Goal: Navigation & Orientation: Go to known website

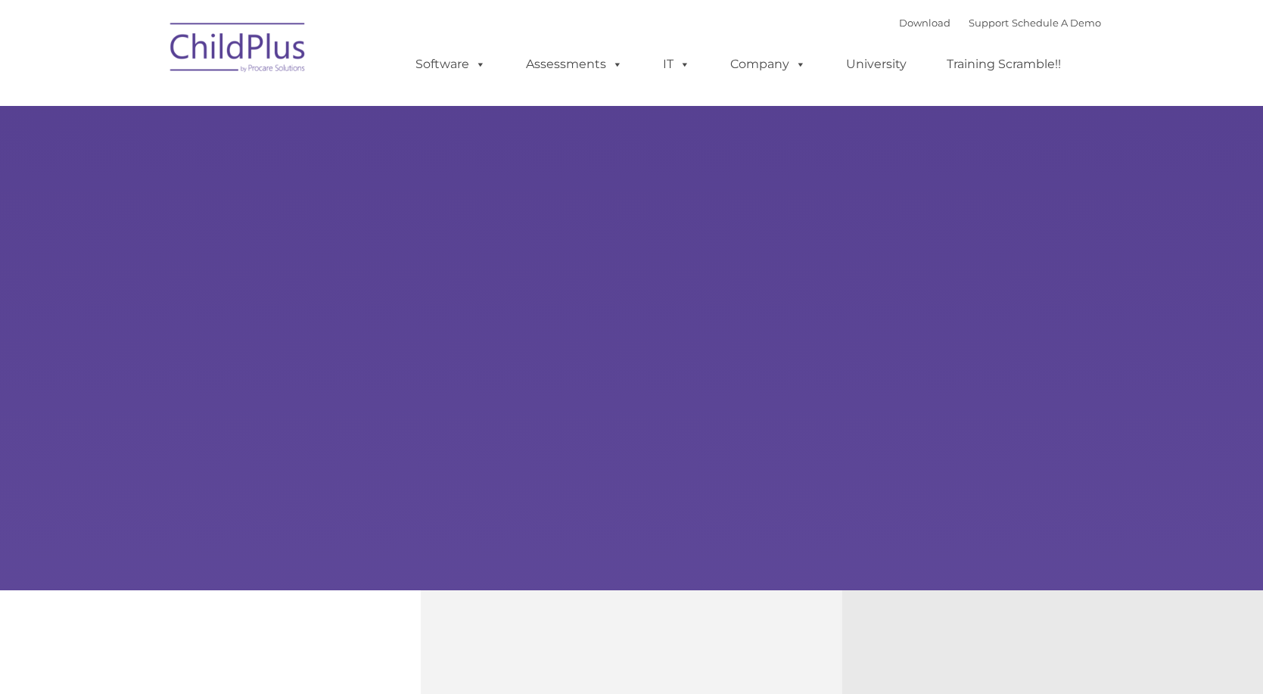
type input ""
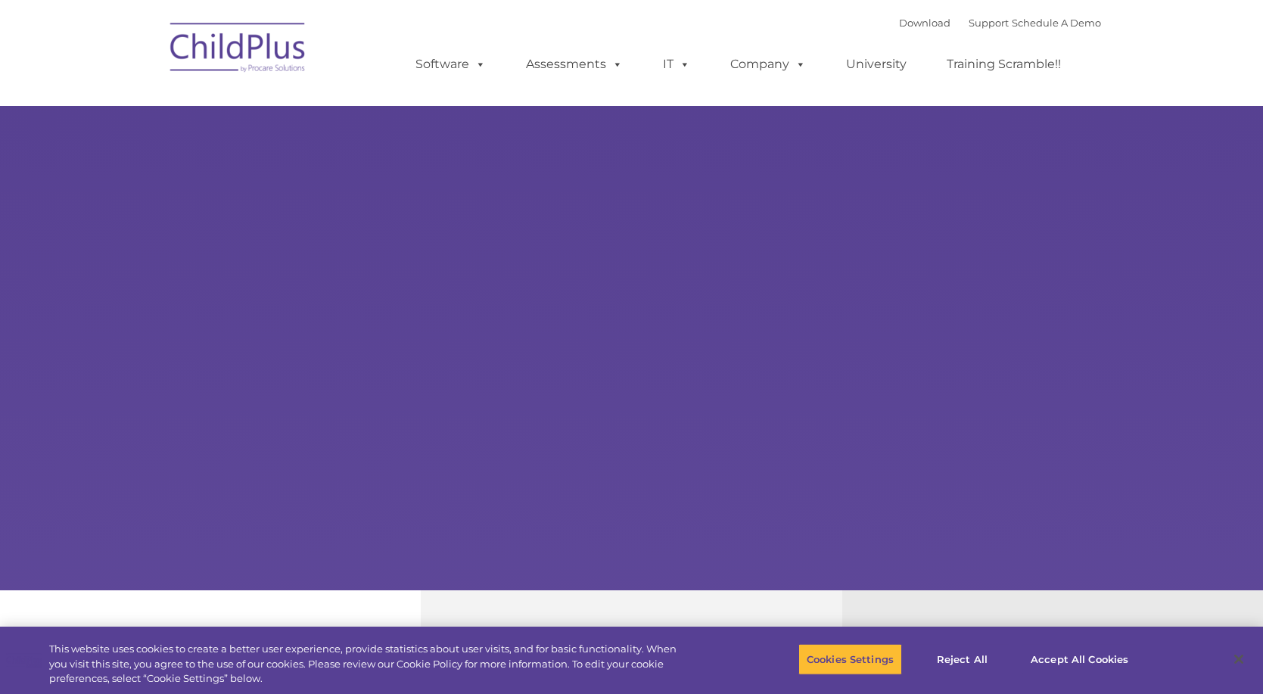
select select "MEDIUM"
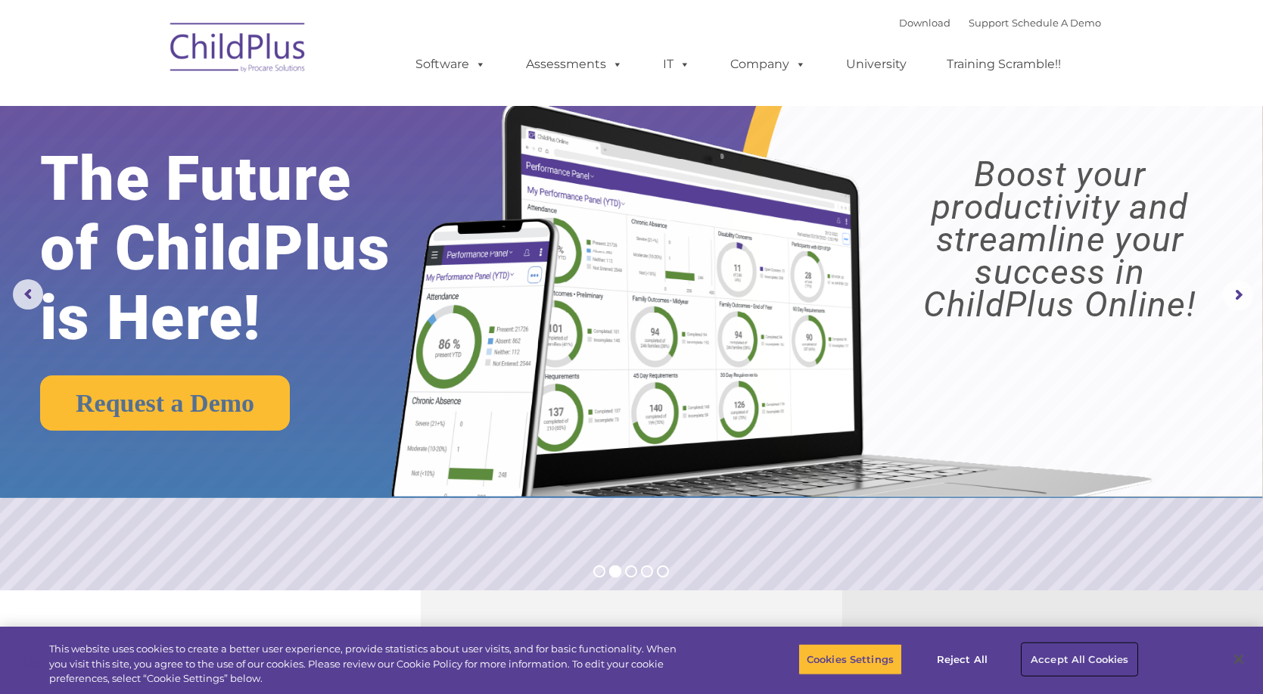
click at [1080, 659] on button "Accept All Cookies" at bounding box center [1079, 659] width 114 height 32
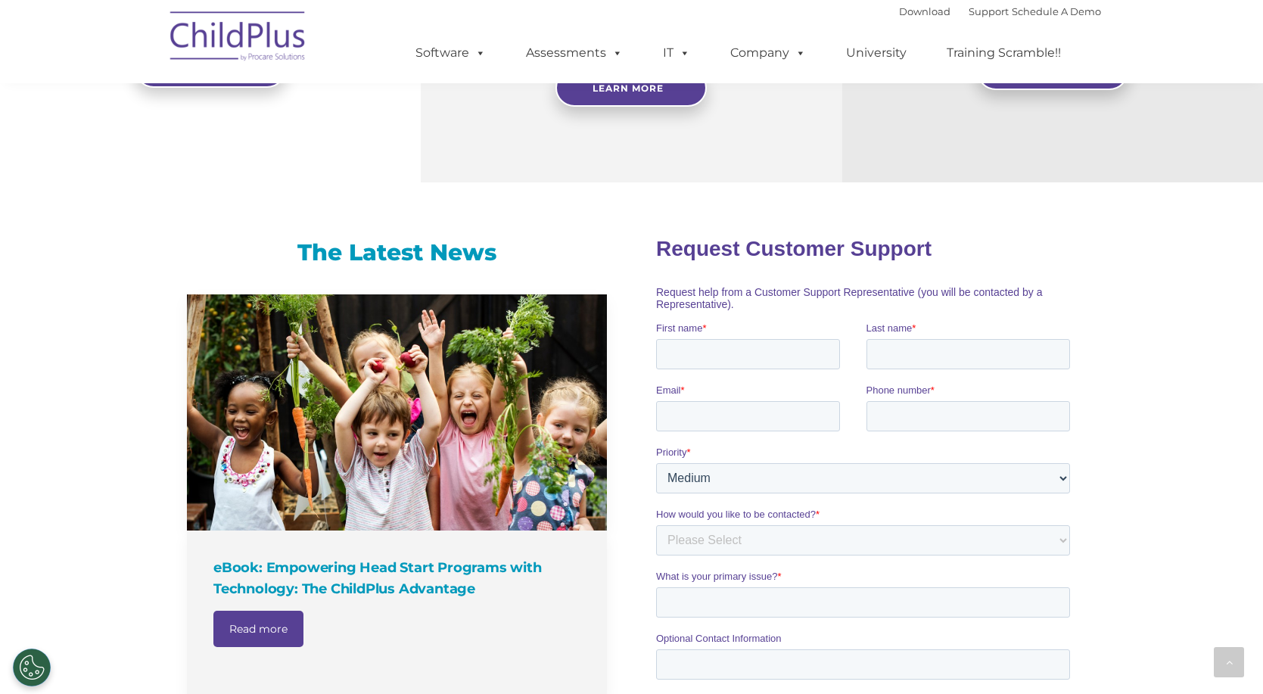
scroll to position [794, 0]
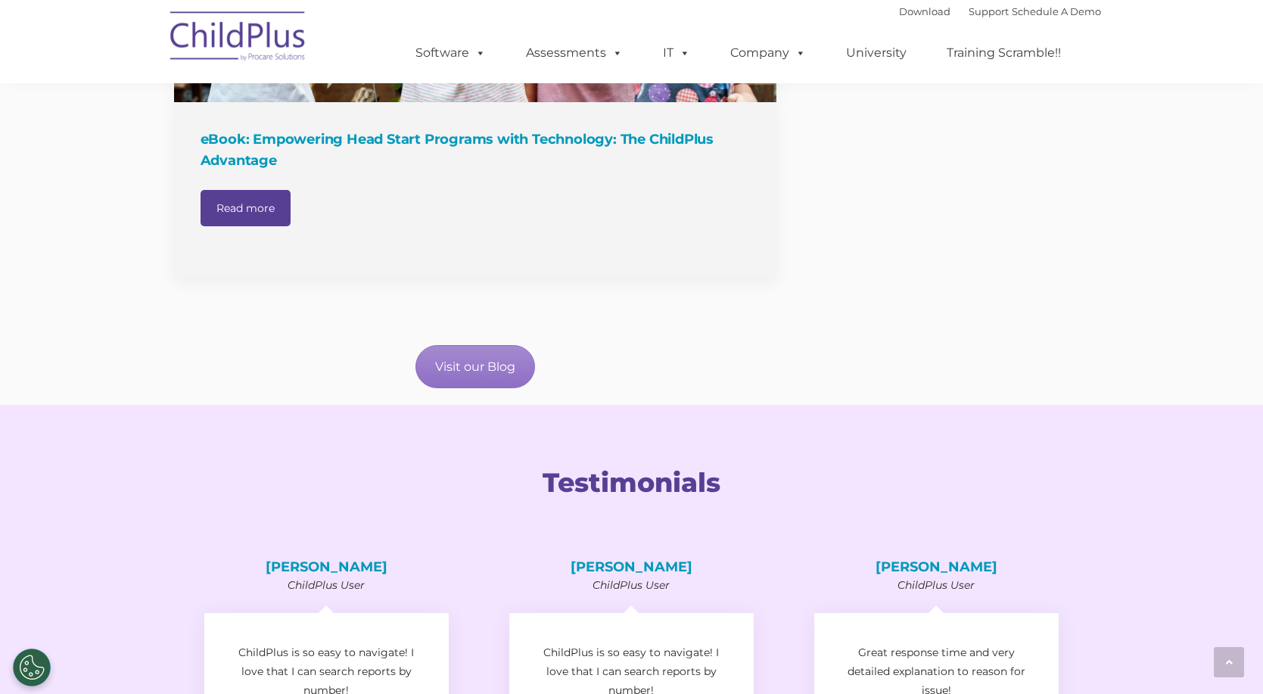
scroll to position [1892, 0]
